Goal: Task Accomplishment & Management: Manage account settings

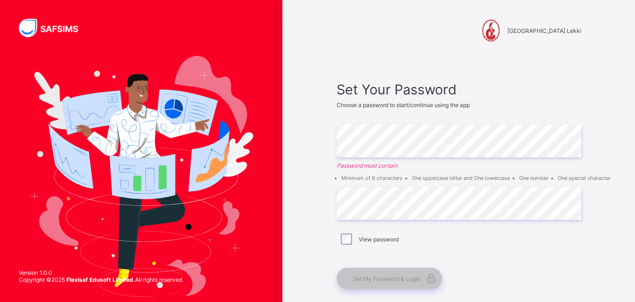
click at [315, 147] on div "Corona Day Secondary School Lekki Set Your Password Choose a password to start/…" at bounding box center [458, 176] width 352 height 353
click at [348, 246] on div "View password" at bounding box center [458, 240] width 245 height 20
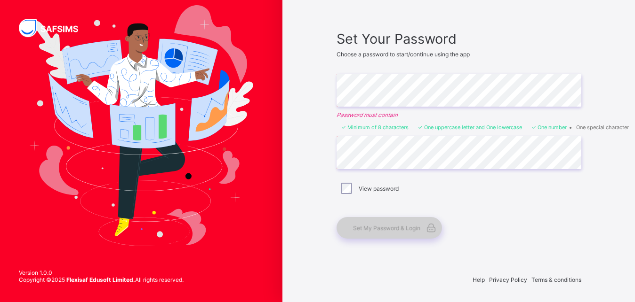
click at [364, 231] on span "Set My Password & Login" at bounding box center [386, 228] width 67 height 7
click at [419, 231] on span "Set My Password & Login" at bounding box center [386, 228] width 67 height 7
click at [392, 230] on span "Set My Password & Login" at bounding box center [386, 228] width 67 height 7
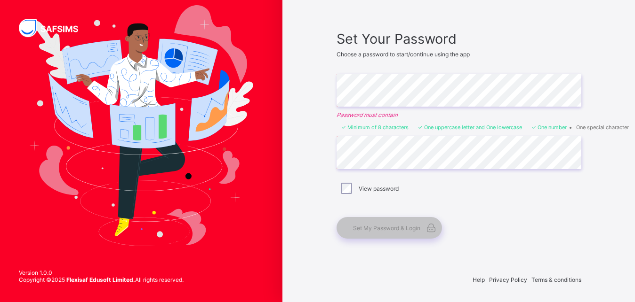
scroll to position [50, 0]
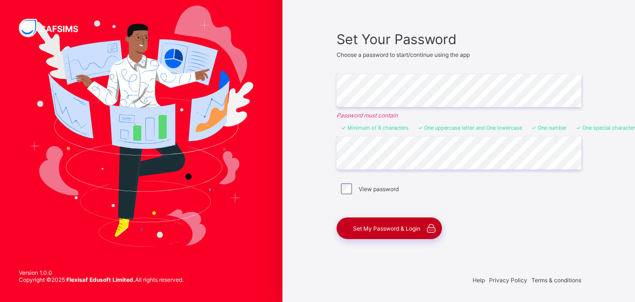
click at [393, 231] on span "Set My Password & Login" at bounding box center [386, 228] width 67 height 7
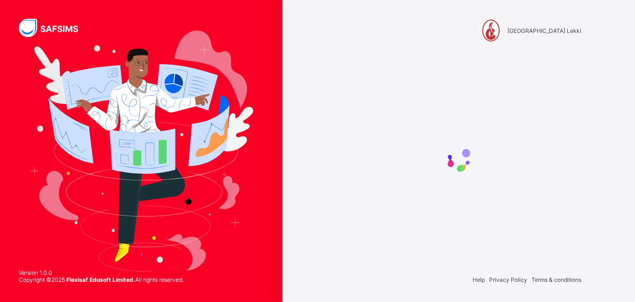
scroll to position [0, 0]
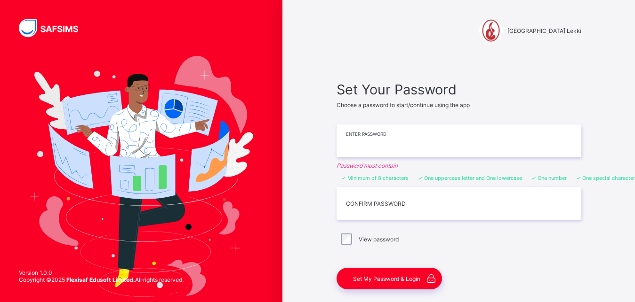
click at [346, 150] on input "text" at bounding box center [458, 141] width 245 height 33
paste input "**********"
type input "**********"
click at [352, 199] on input "text" at bounding box center [458, 203] width 245 height 33
paste input "**********"
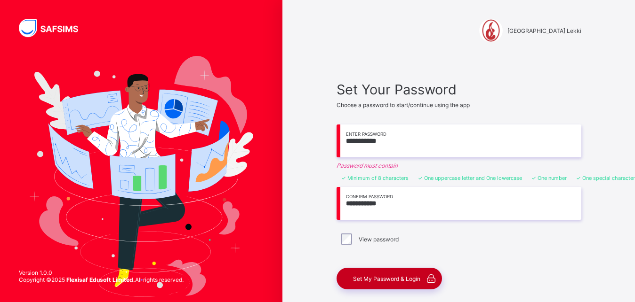
type input "**********"
click at [383, 277] on span "Set My Password & Login" at bounding box center [386, 279] width 67 height 7
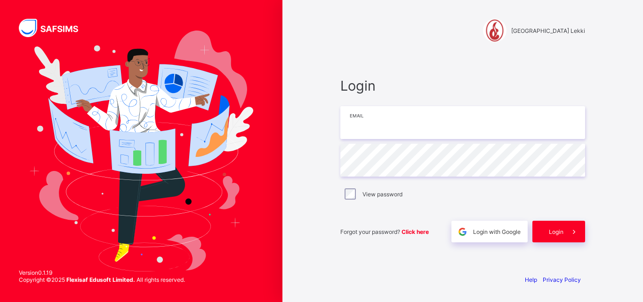
click at [362, 118] on input "email" at bounding box center [462, 122] width 245 height 33
type input "**********"
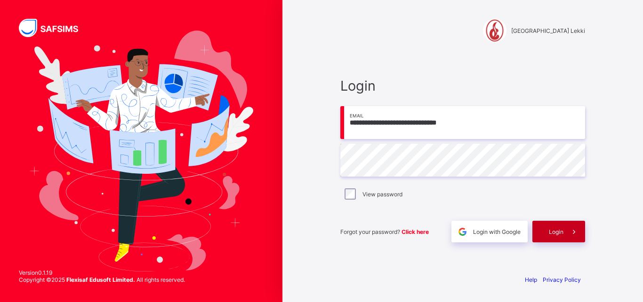
click at [556, 232] on span "Login" at bounding box center [555, 232] width 15 height 7
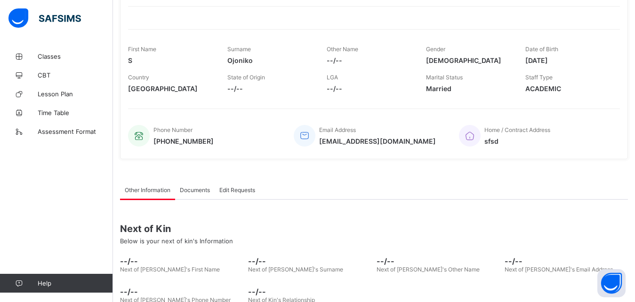
scroll to position [133, 0]
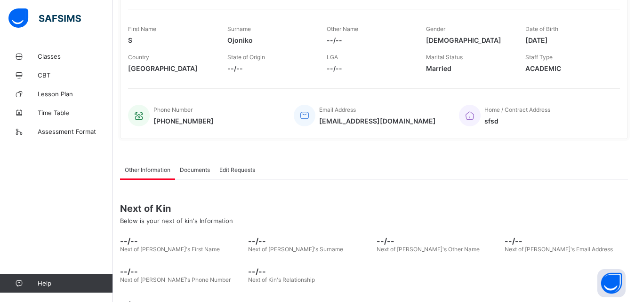
click at [317, 196] on div "Next of Kin Below is your next of kin's Information --/-- Next of [PERSON_NAME]…" at bounding box center [374, 251] width 508 height 142
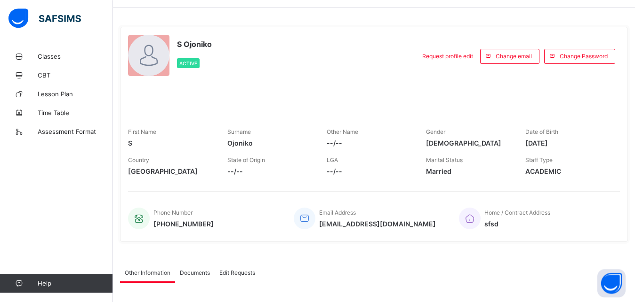
scroll to position [0, 0]
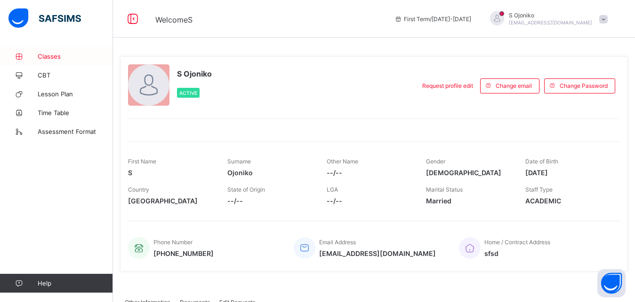
click at [43, 53] on span "Classes" at bounding box center [75, 57] width 75 height 8
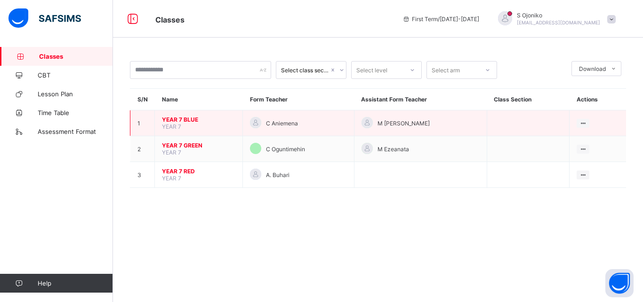
click at [182, 123] on span "YEAR 7 BLUE" at bounding box center [198, 119] width 73 height 7
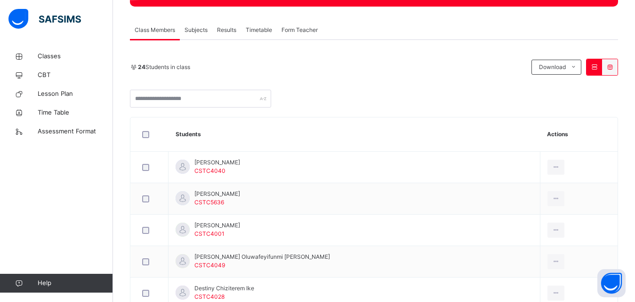
scroll to position [170, 0]
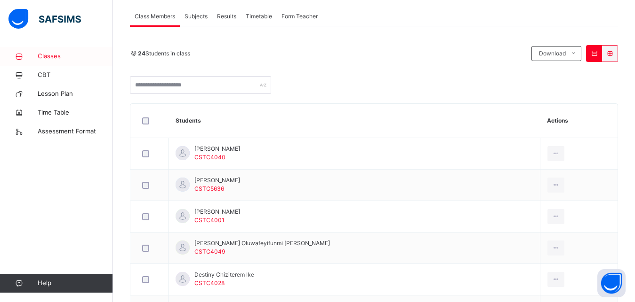
click at [51, 57] on span "Classes" at bounding box center [75, 56] width 75 height 9
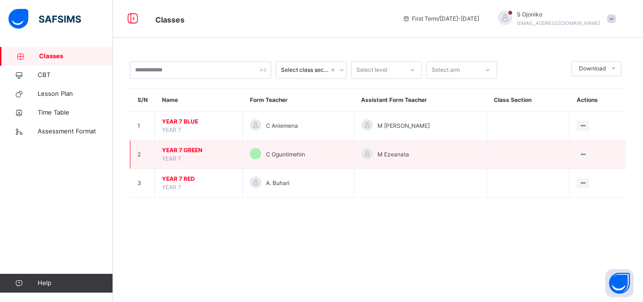
click at [194, 155] on span "YEAR 7 GREEN" at bounding box center [198, 150] width 73 height 8
